Goal: Check status

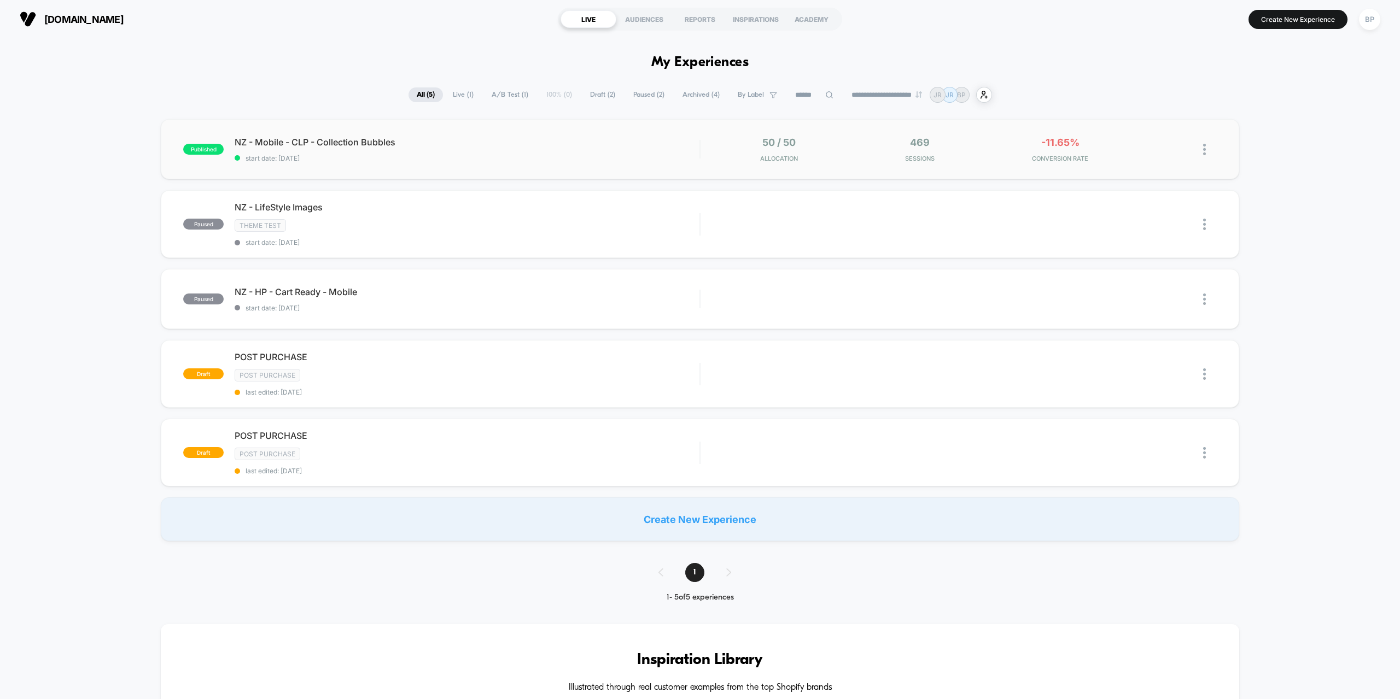
click at [826, 144] on div "50 / 50 Allocation" at bounding box center [778, 150] width 135 height 26
